Goal: Task Accomplishment & Management: Complete application form

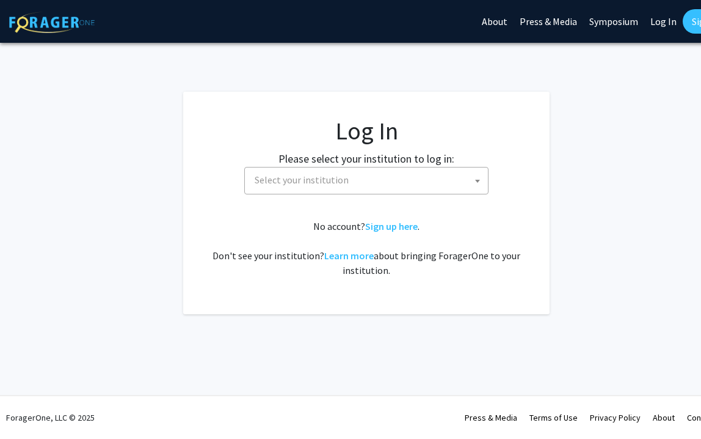
select select
click at [387, 189] on span "Select your institution" at bounding box center [369, 179] width 238 height 25
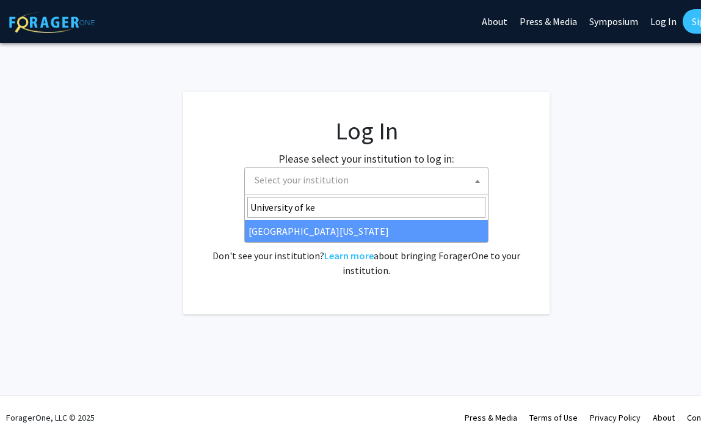
type input "University of ke"
select select "13"
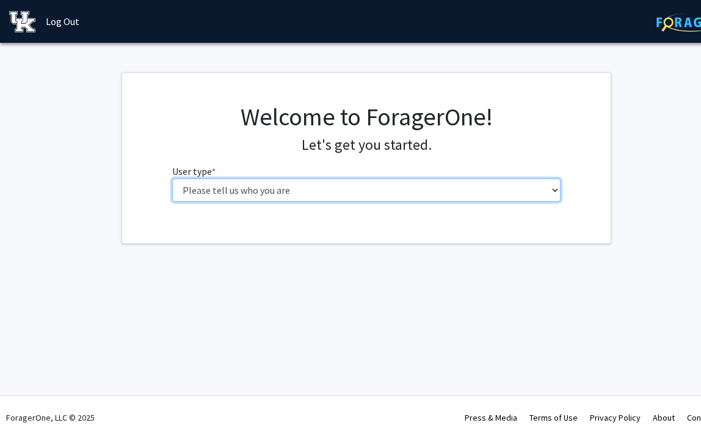
click at [417, 195] on select "Please tell us who you are Undergraduate Student Master's Student Doctoral Cand…" at bounding box center [366, 189] width 389 height 23
select select "1: undergrad"
click at [172, 178] on select "Please tell us who you are Undergraduate Student Master's Student Doctoral Cand…" at bounding box center [366, 189] width 389 height 23
